Goal: Information Seeking & Learning: Check status

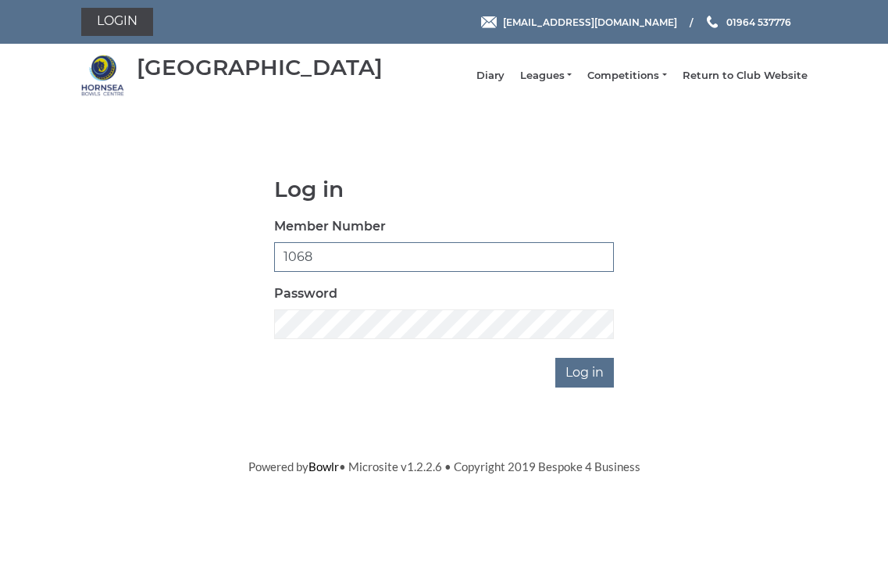
type input "1068"
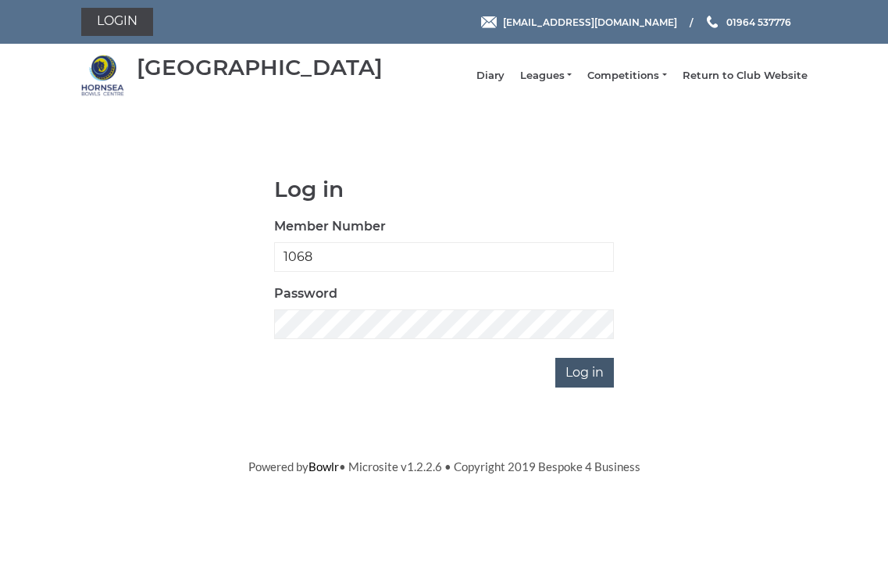
click at [574, 386] on input "Log in" at bounding box center [585, 373] width 59 height 30
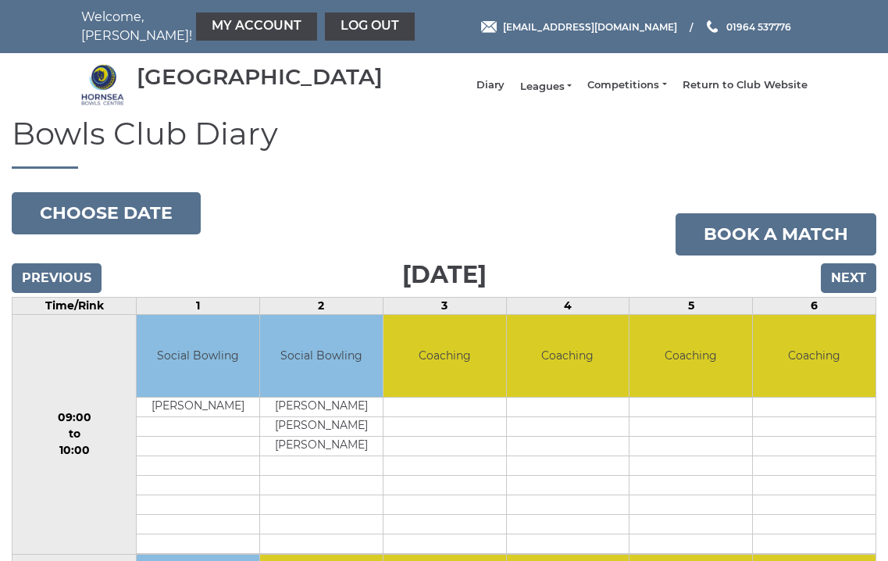
click at [566, 88] on link "Leagues" at bounding box center [546, 87] width 52 height 14
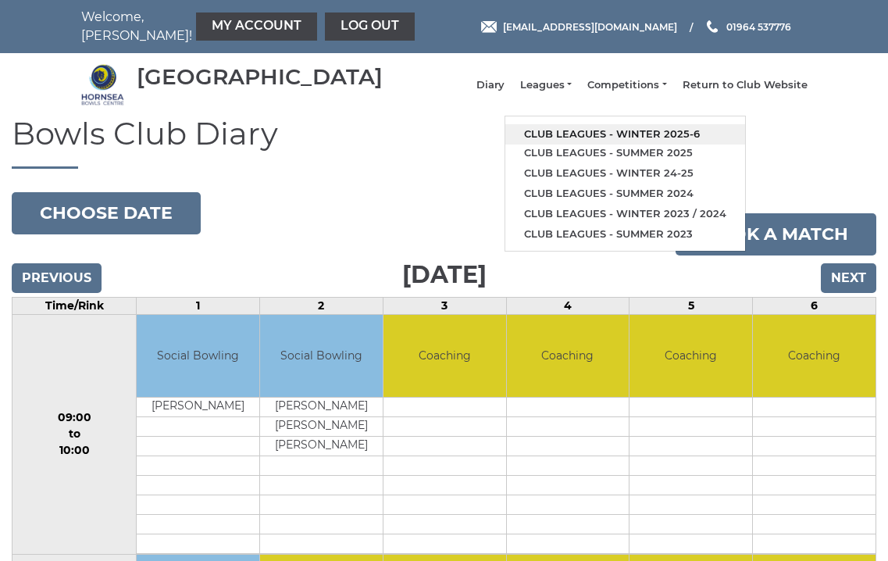
click at [637, 136] on link "Club leagues - Winter 2025-6" at bounding box center [626, 134] width 240 height 20
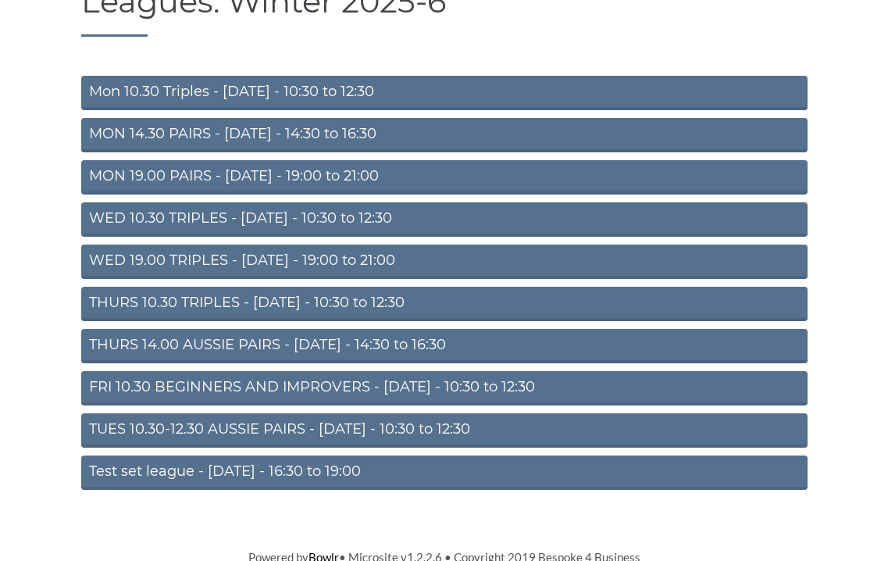
scroll to position [134, 0]
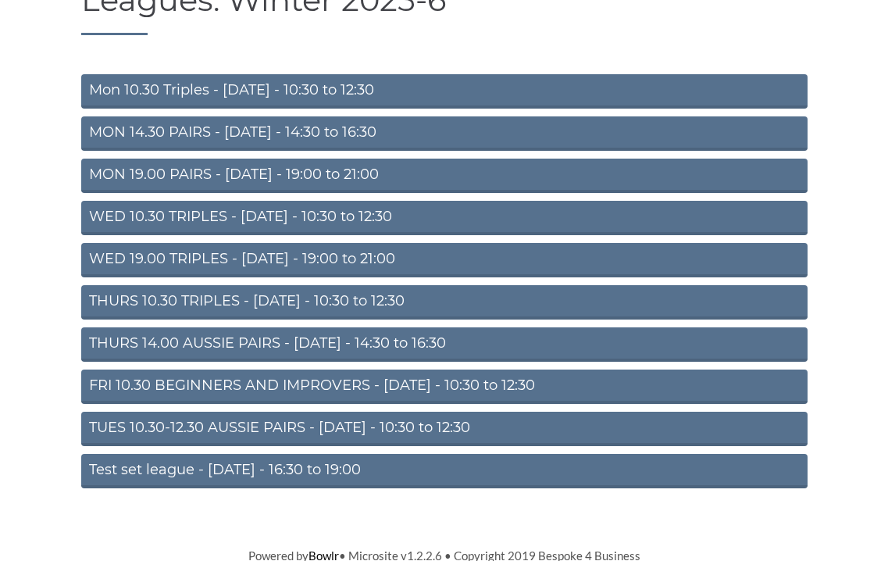
click at [341, 348] on link "THURS 14.00 AUSSIE PAIRS - Thursday - 14:30 to 16:30" at bounding box center [444, 344] width 727 height 34
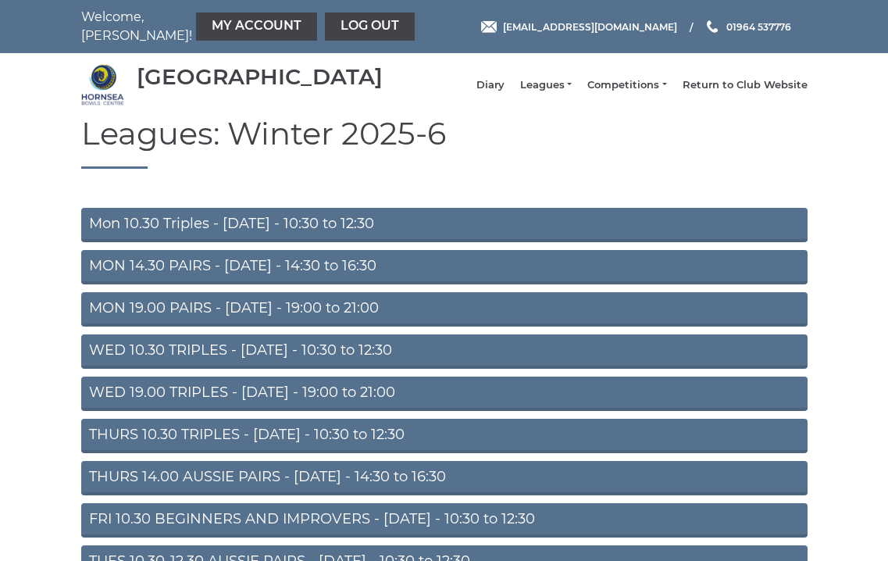
click at [185, 316] on link "MON 19.00 PAIRS - [DATE] - 19:00 to 21:00" at bounding box center [444, 309] width 727 height 34
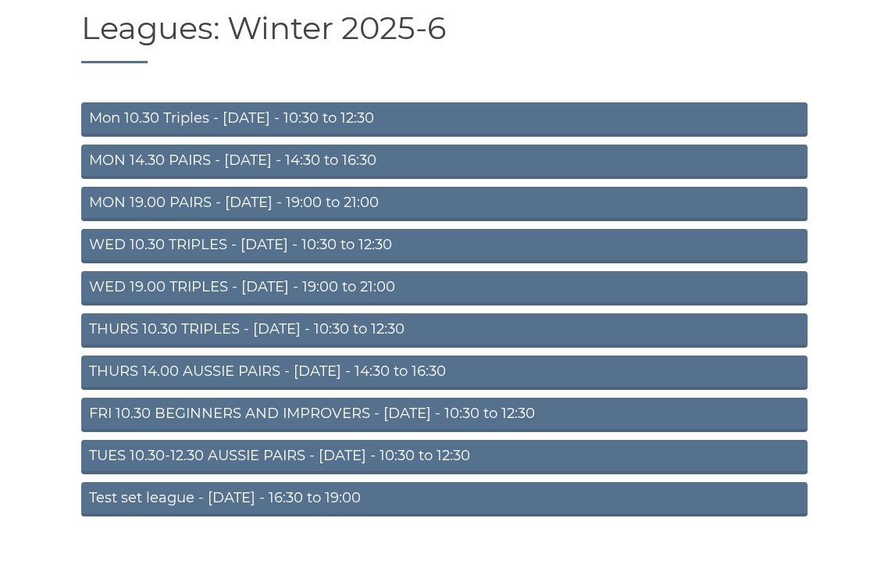
scroll to position [108, 0]
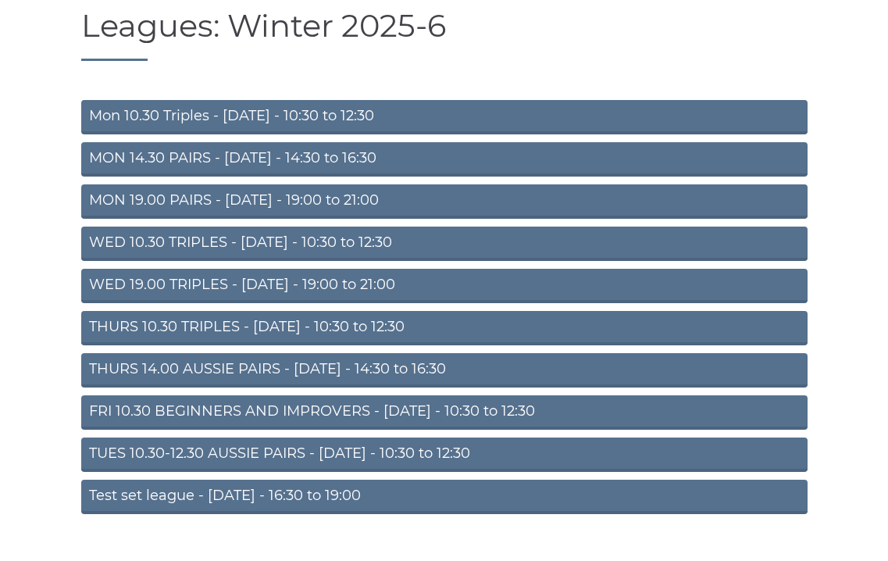
click at [268, 460] on link "TUES 10.30-12.30 AUSSIE PAIRS - Tuesday - 10:30 to 12:30" at bounding box center [444, 455] width 727 height 34
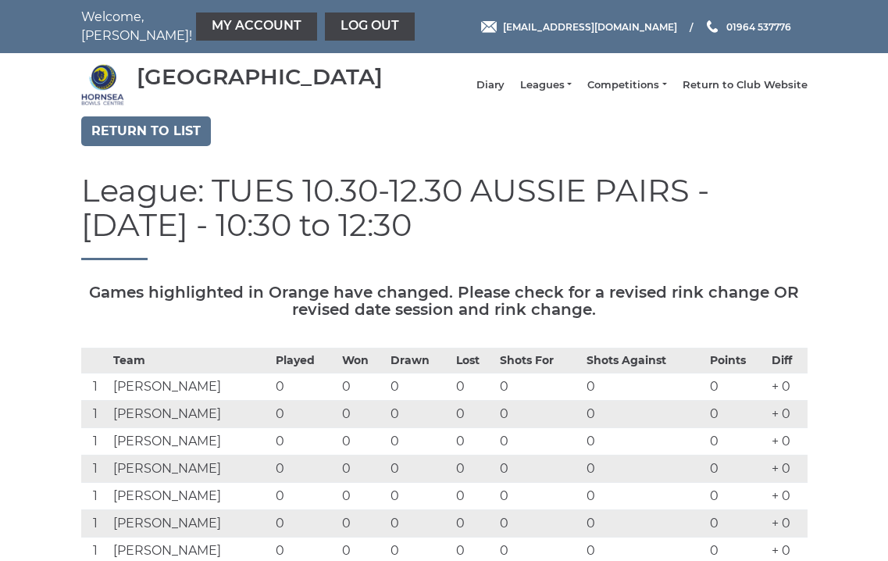
click at [137, 401] on td "Paul Footitt" at bounding box center [190, 386] width 163 height 27
click at [564, 88] on link "Leagues" at bounding box center [546, 87] width 52 height 14
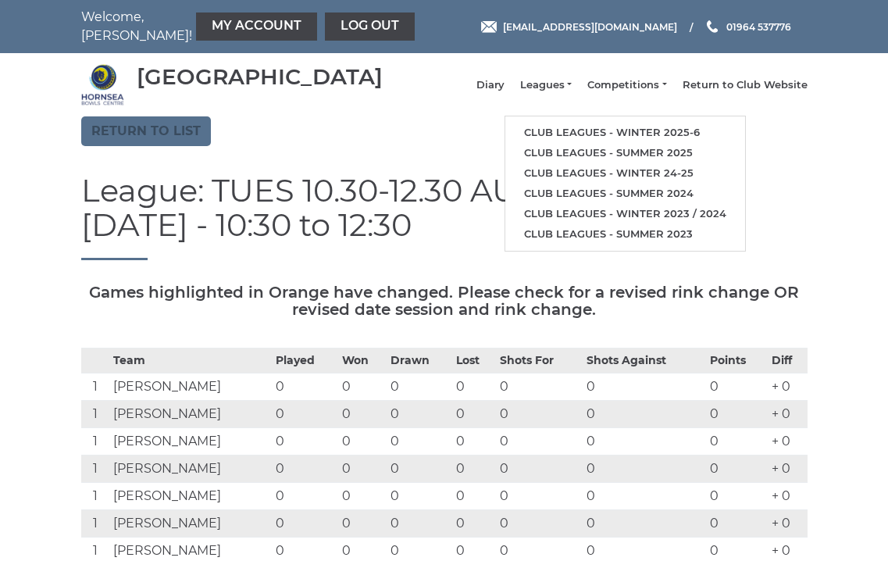
click at [133, 145] on link "Return to list" at bounding box center [146, 131] width 130 height 30
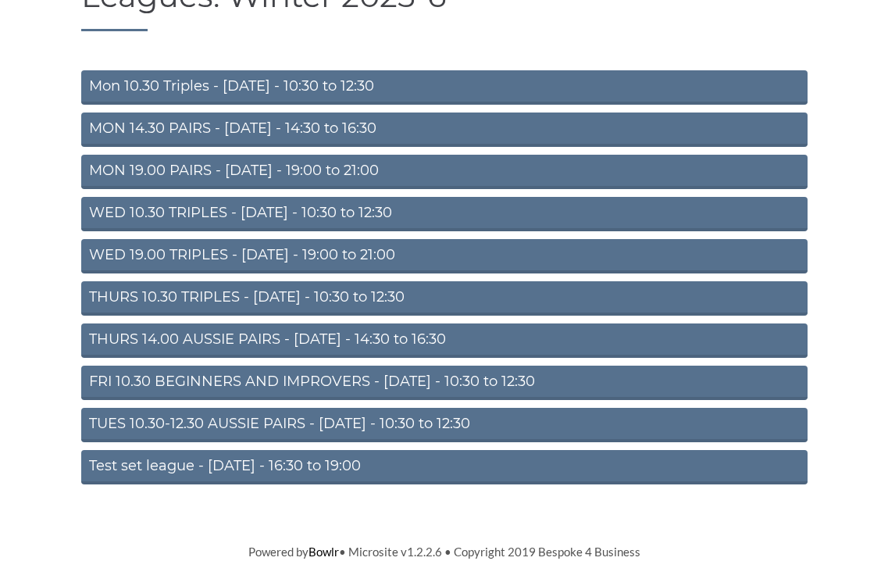
scroll to position [148, 0]
click at [234, 339] on link "THURS 14.00 AUSSIE PAIRS - [DATE] - 14:30 to 16:30" at bounding box center [444, 340] width 727 height 34
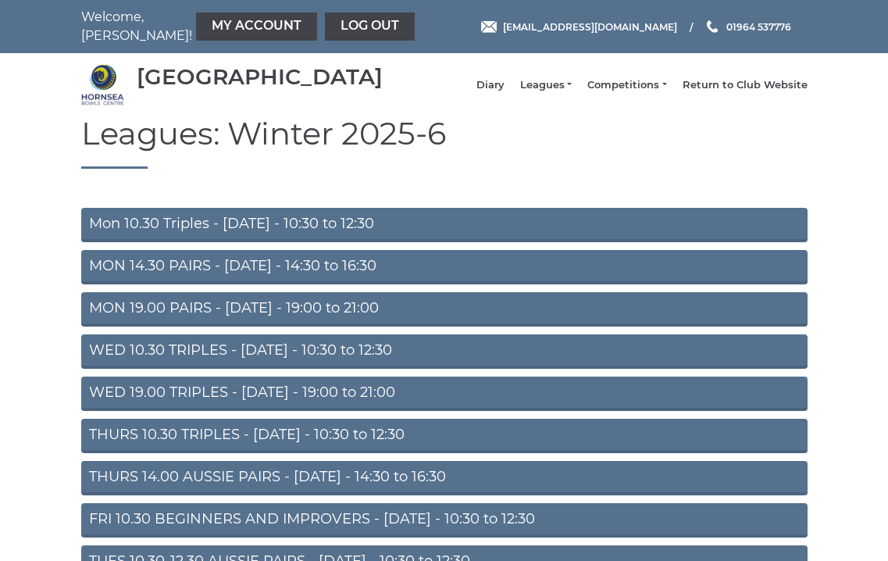
click at [344, 320] on link "MON 19.00 PAIRS - Monday - 19:00 to 21:00" at bounding box center [444, 309] width 727 height 34
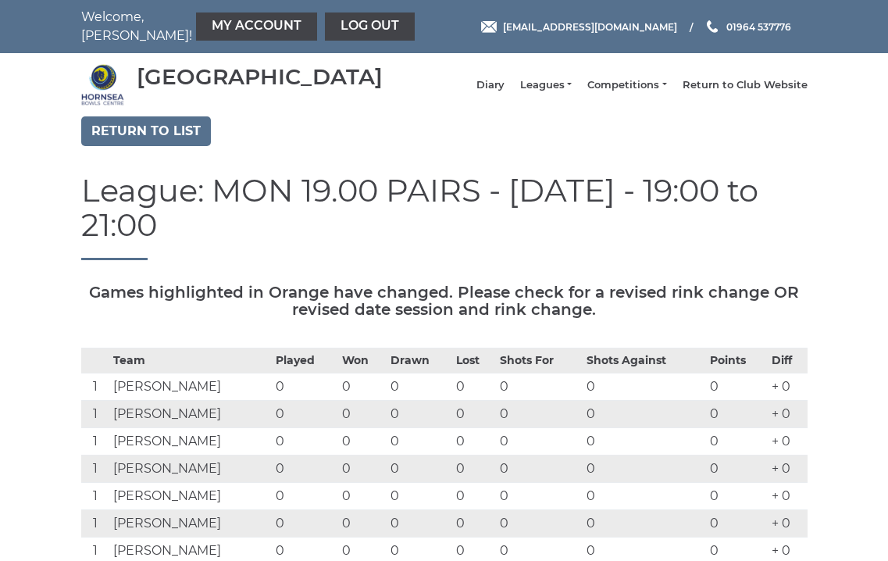
click at [180, 373] on td "James Baxter" at bounding box center [190, 386] width 163 height 27
click at [211, 28] on link "My Account" at bounding box center [256, 27] width 121 height 28
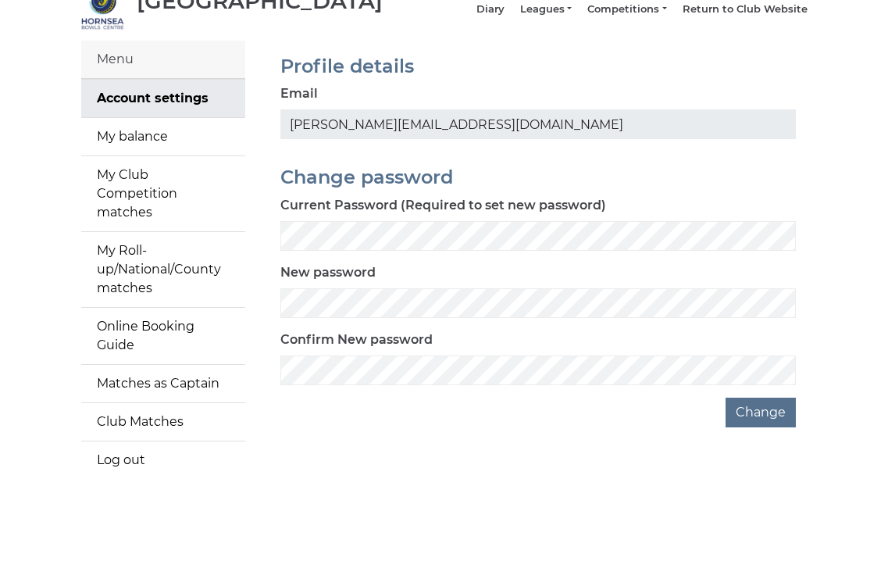
scroll to position [74, 0]
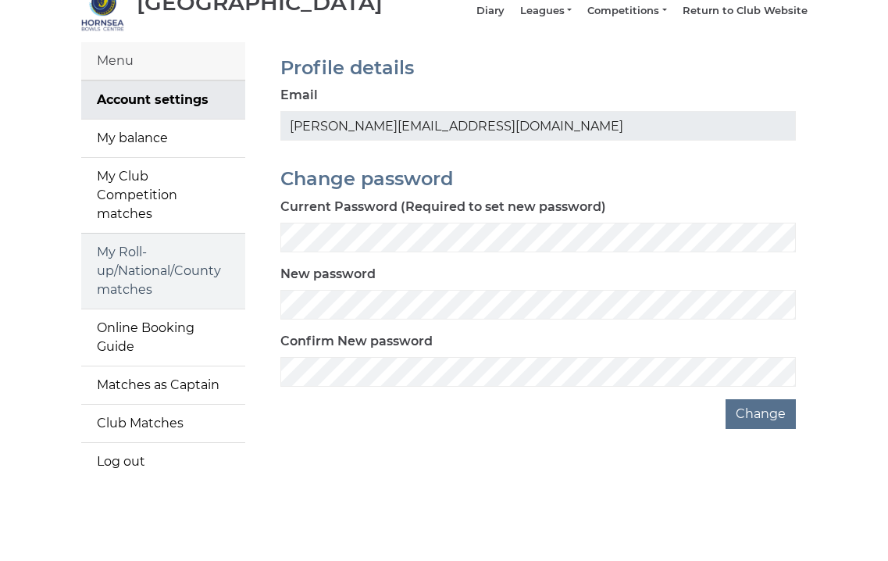
click at [138, 259] on link "My Roll-up/National/County matches" at bounding box center [163, 271] width 164 height 75
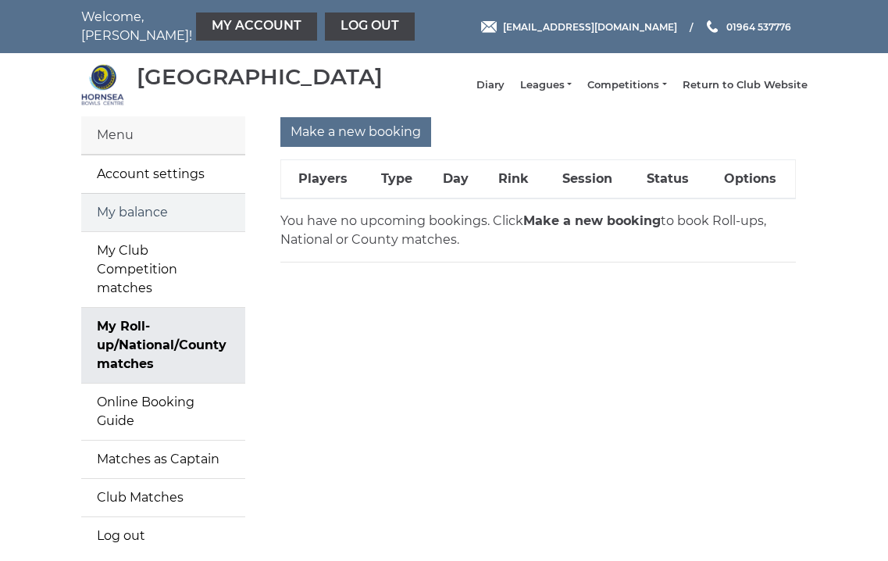
click at [126, 221] on link "My balance" at bounding box center [163, 213] width 164 height 38
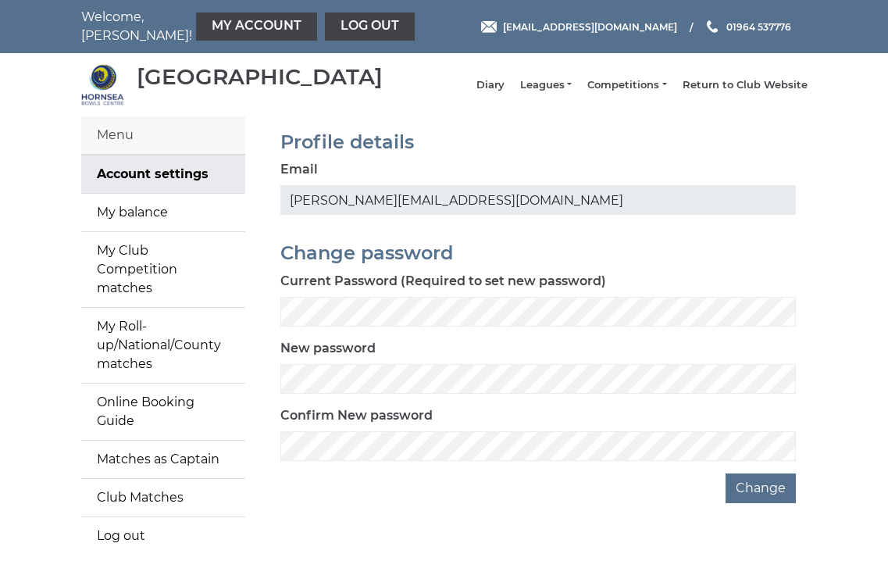
scroll to position [74, 0]
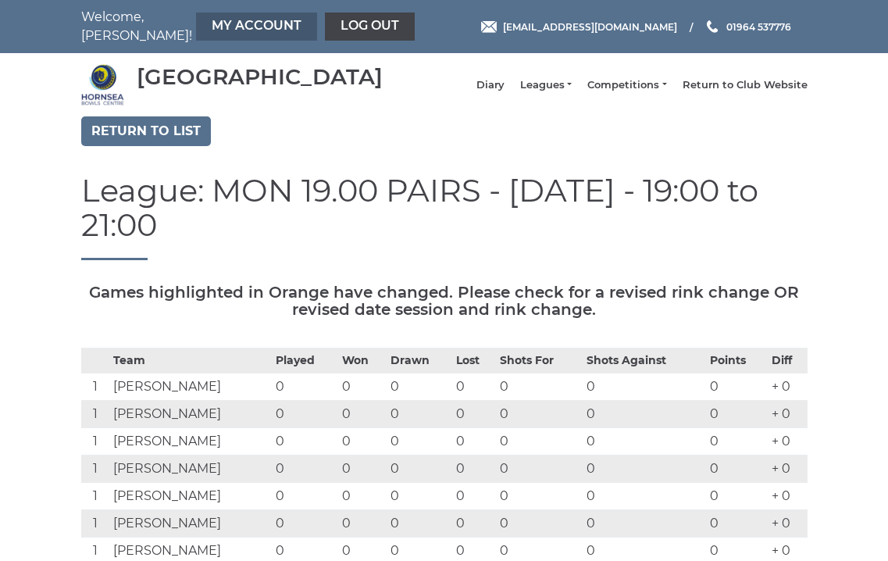
click at [207, 23] on link "My Account" at bounding box center [256, 27] width 121 height 28
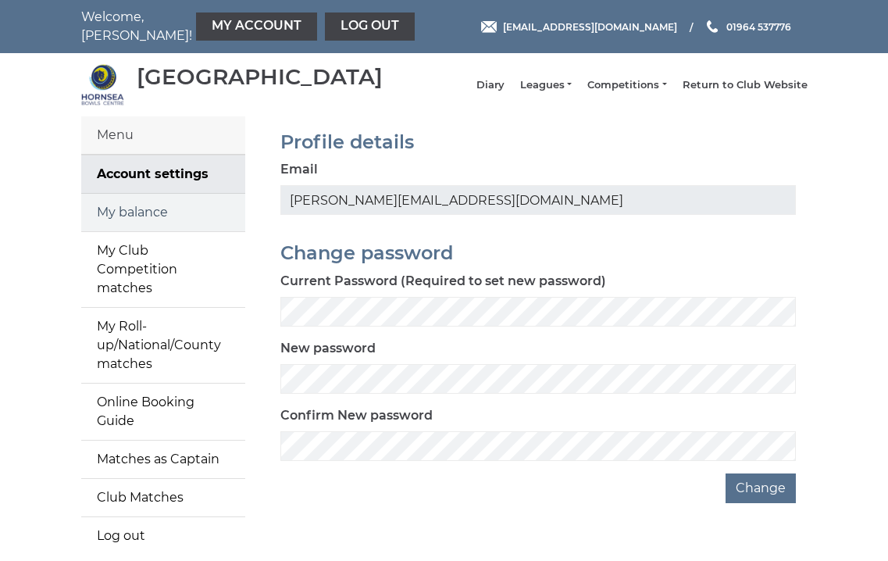
click at [145, 227] on link "My balance" at bounding box center [163, 213] width 164 height 38
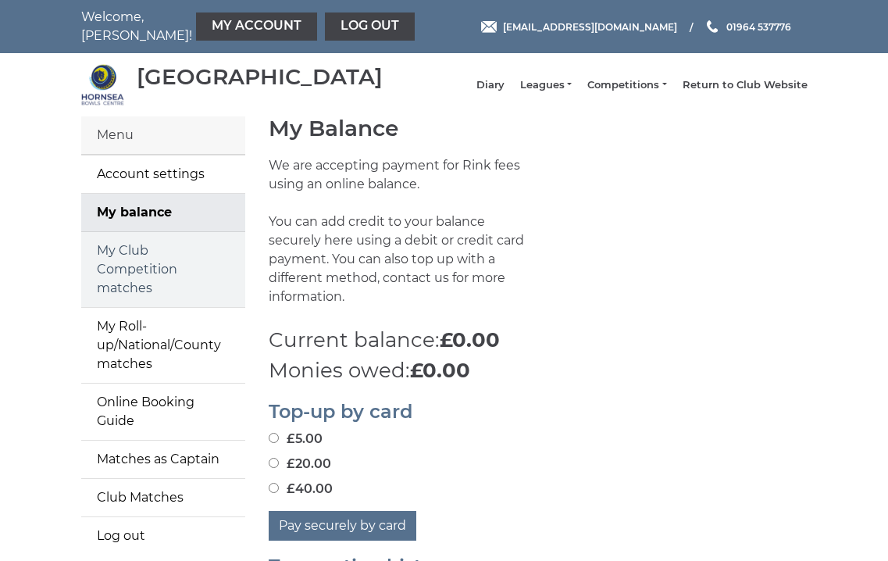
click at [131, 278] on link "My Club Competition matches" at bounding box center [163, 269] width 164 height 75
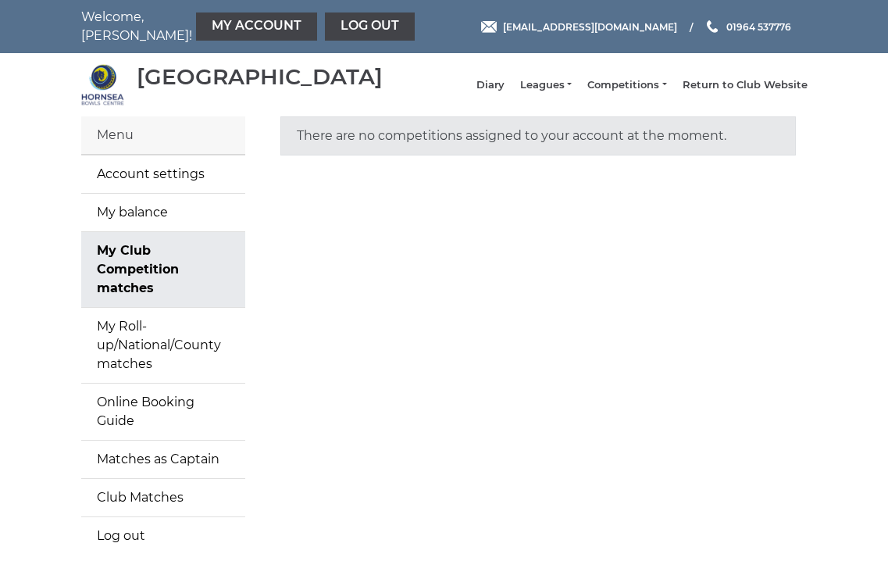
click at [124, 146] on div "Menu" at bounding box center [163, 135] width 164 height 38
click at [122, 177] on link "Account settings" at bounding box center [163, 174] width 164 height 38
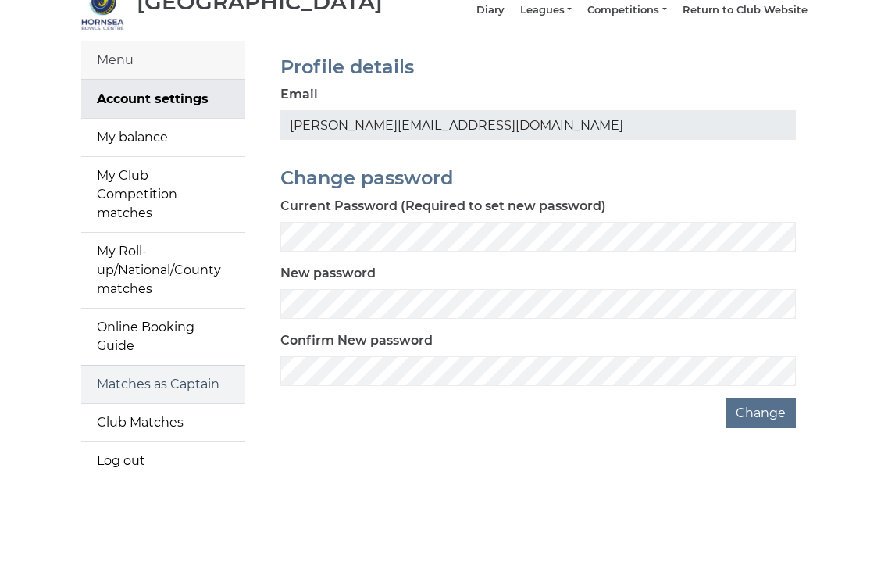
scroll to position [74, 0]
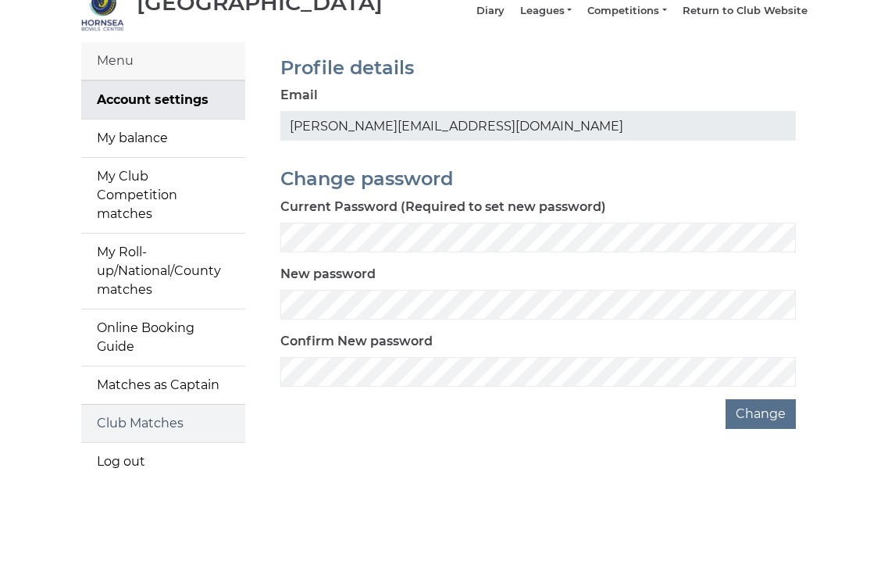
click at [139, 405] on link "Club Matches" at bounding box center [163, 424] width 164 height 38
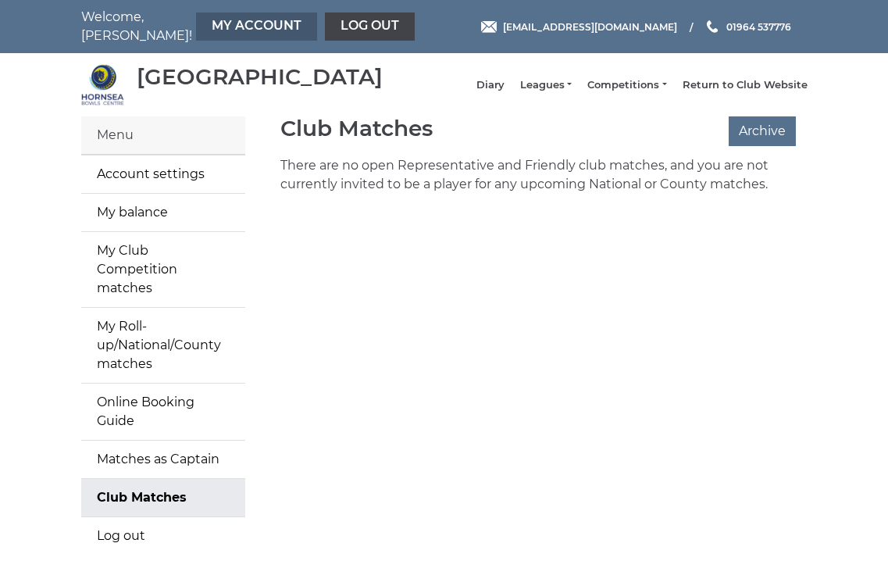
click at [214, 25] on link "My Account" at bounding box center [256, 27] width 121 height 28
click at [504, 91] on link "Diary" at bounding box center [491, 87] width 28 height 14
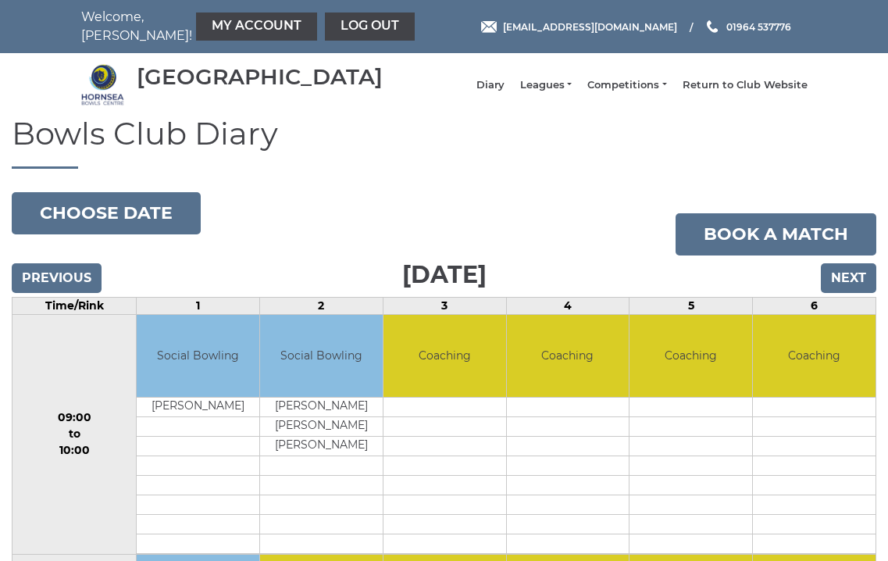
click at [848, 288] on input "Next" at bounding box center [848, 278] width 55 height 30
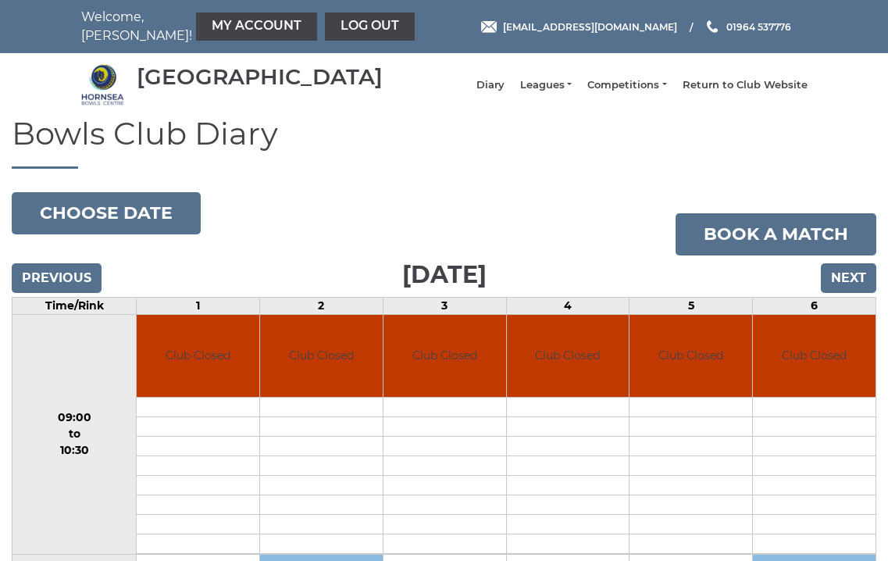
click at [844, 291] on input "Next" at bounding box center [848, 278] width 55 height 30
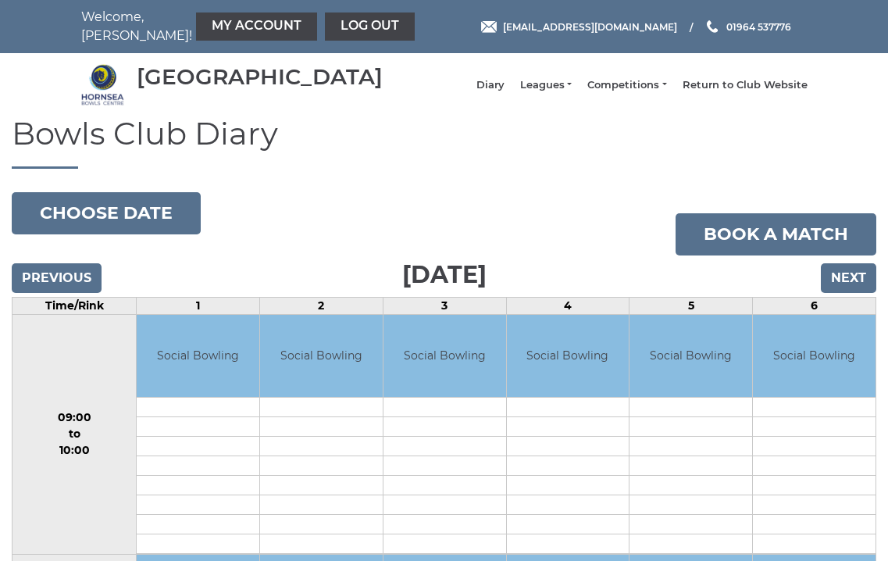
click at [844, 291] on input "Next" at bounding box center [848, 278] width 55 height 30
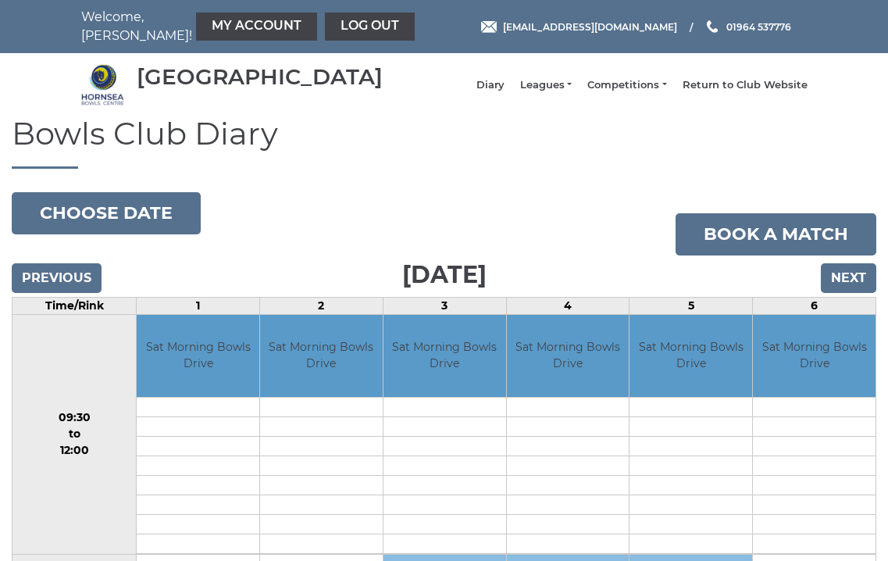
click at [844, 291] on input "Next" at bounding box center [848, 278] width 55 height 30
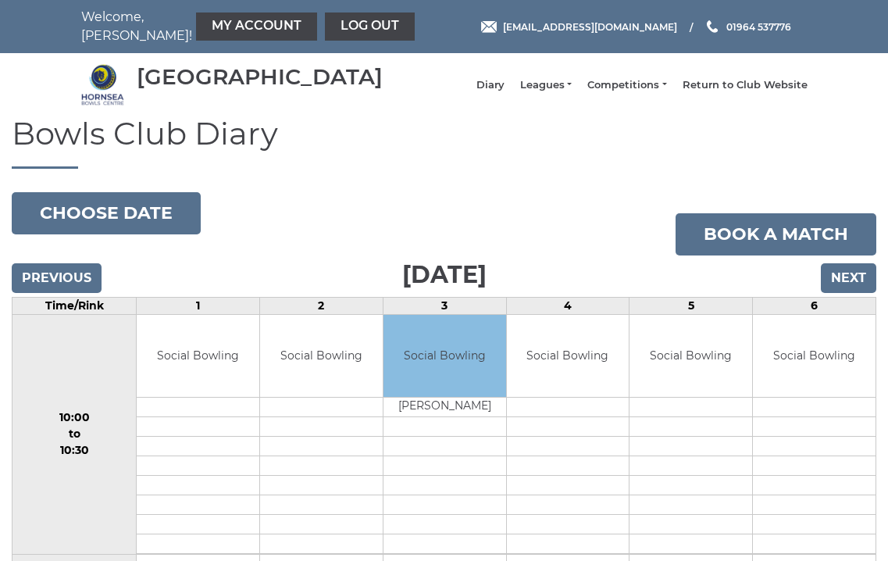
click at [844, 291] on input "Next" at bounding box center [848, 278] width 55 height 30
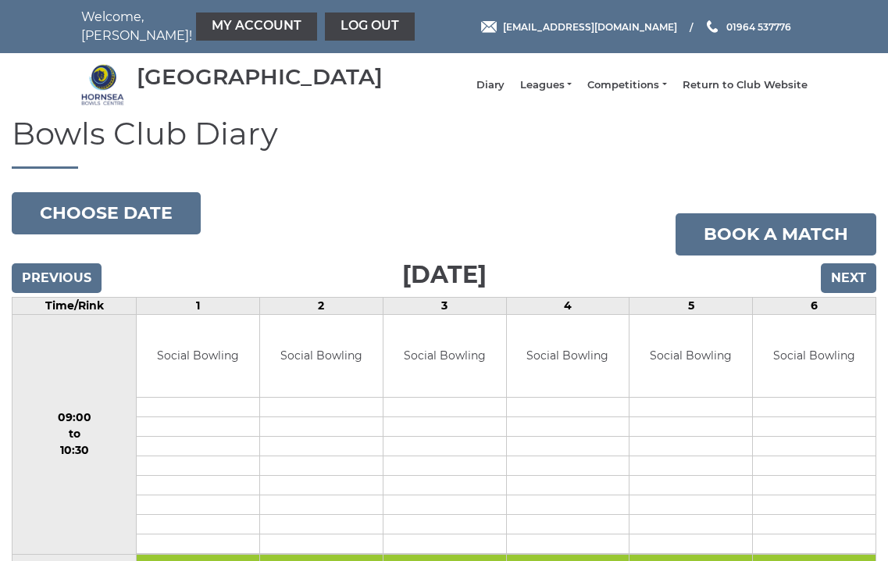
click at [844, 291] on input "Next" at bounding box center [848, 278] width 55 height 30
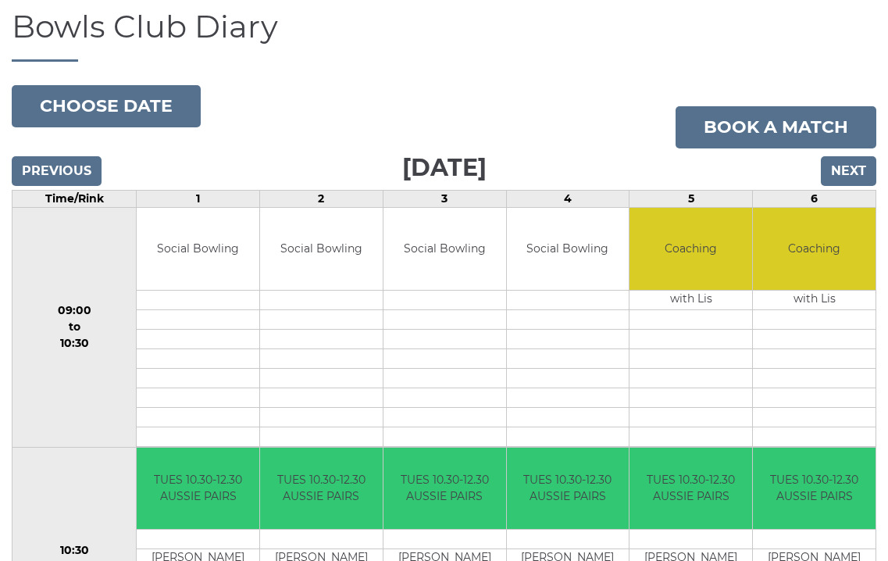
scroll to position [13, 0]
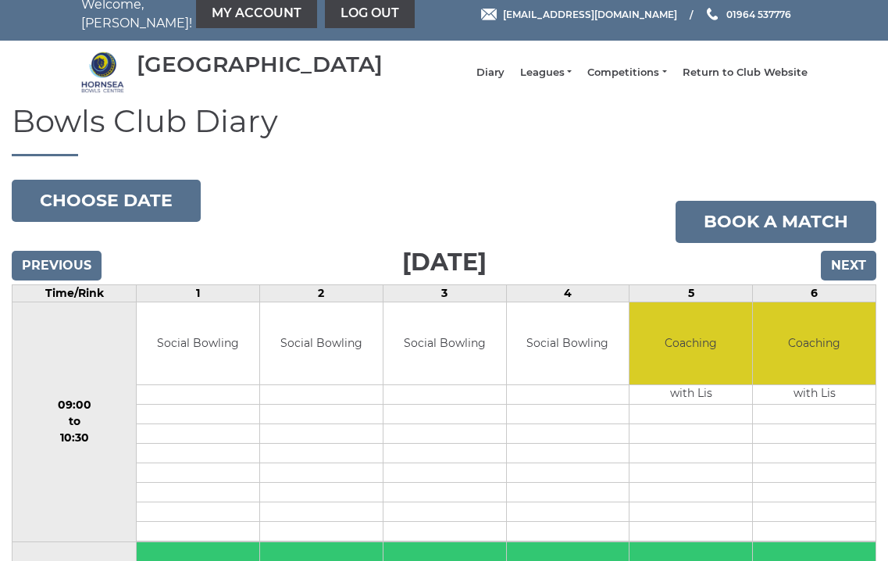
click at [839, 277] on input "Next" at bounding box center [848, 266] width 55 height 30
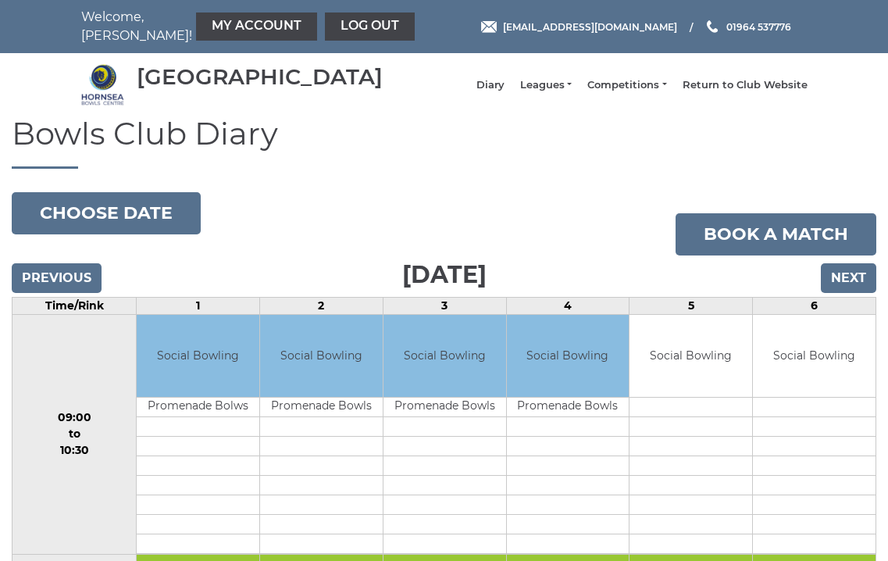
click at [841, 285] on input "Next" at bounding box center [848, 278] width 55 height 30
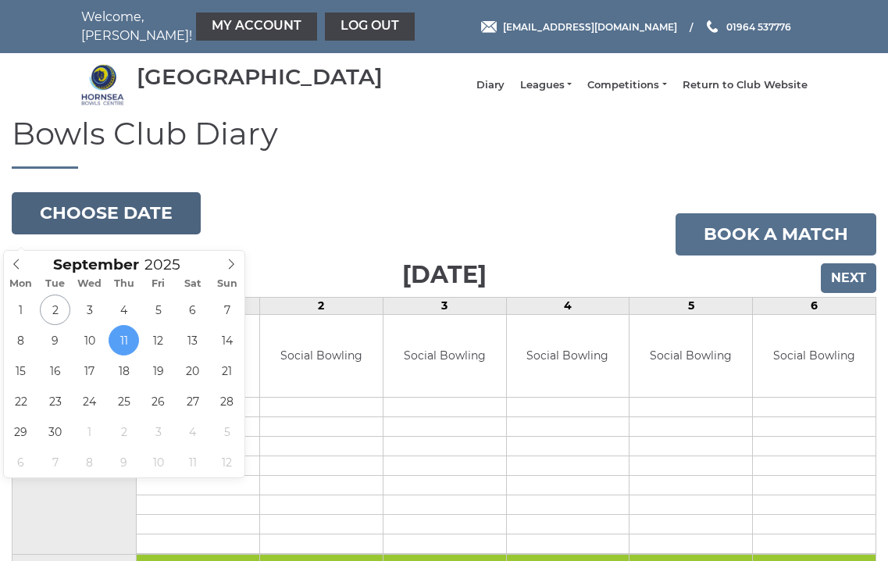
click at [90, 223] on button "Choose date" at bounding box center [106, 213] width 189 height 42
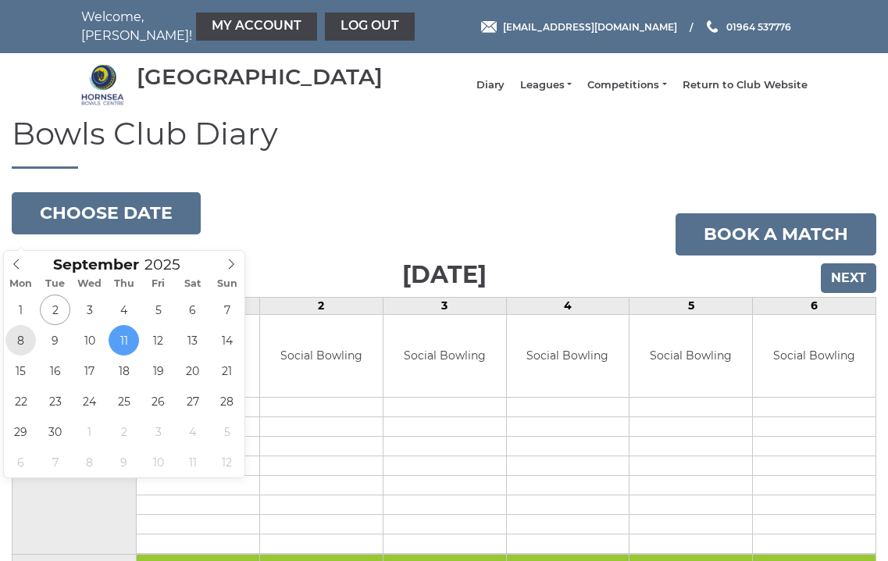
type input "2025-09-08"
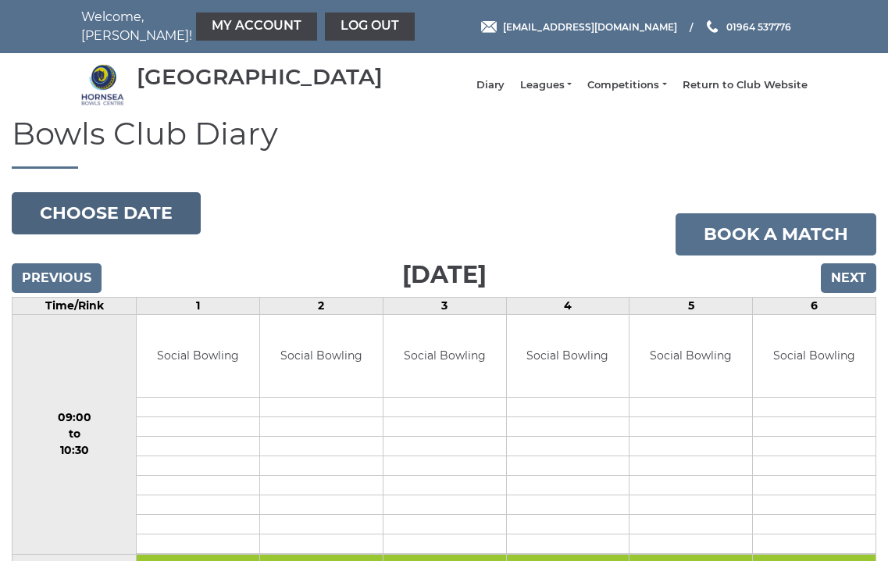
click at [152, 227] on button "Choose date" at bounding box center [106, 213] width 189 height 42
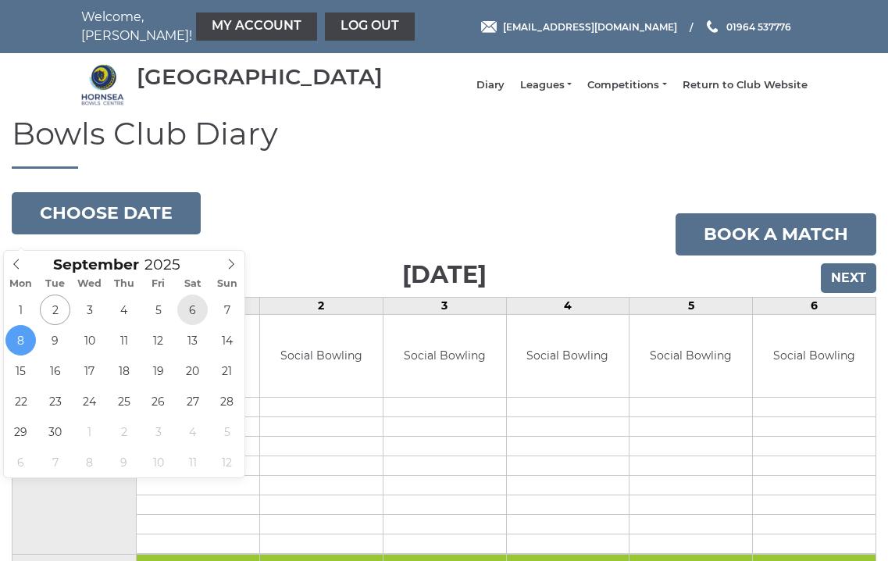
type input "2025-09-06"
